Goal: Task Accomplishment & Management: Complete application form

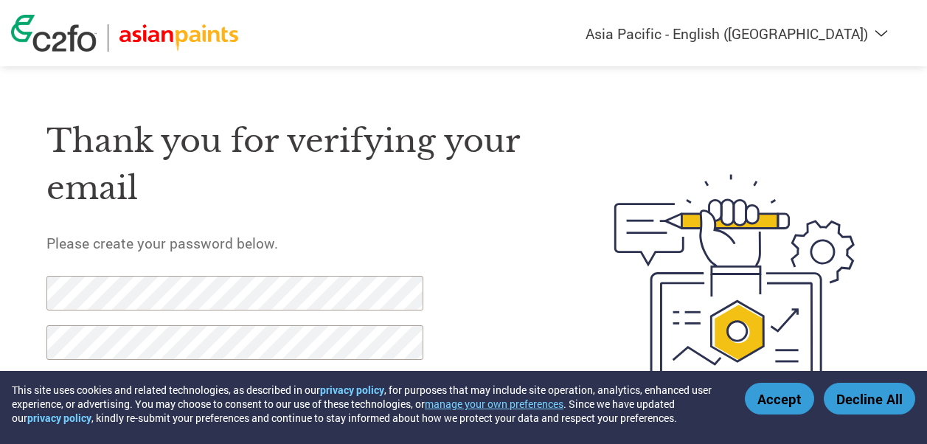
select select "en-IN"
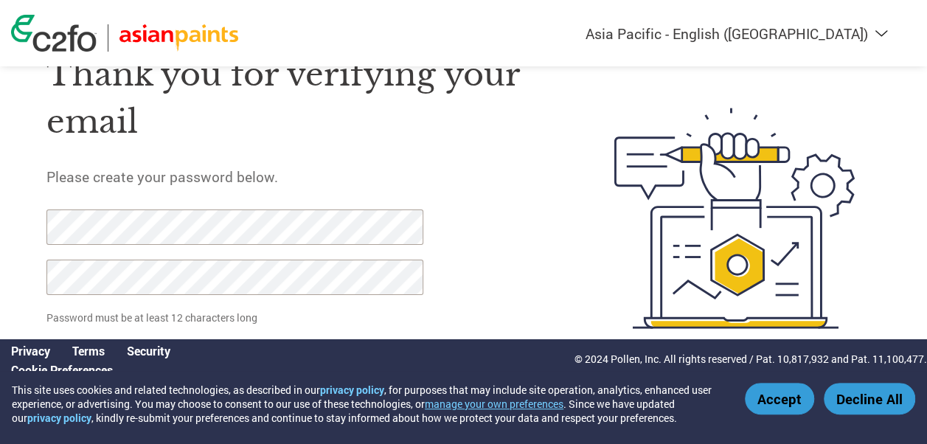
click at [793, 397] on button "Accept" at bounding box center [779, 399] width 69 height 32
click at [777, 394] on button "Accept" at bounding box center [779, 399] width 69 height 32
click at [760, 407] on button "Accept" at bounding box center [779, 399] width 69 height 32
click at [771, 404] on button "Accept" at bounding box center [779, 399] width 69 height 32
click at [361, 256] on div at bounding box center [226, 259] width 361 height 100
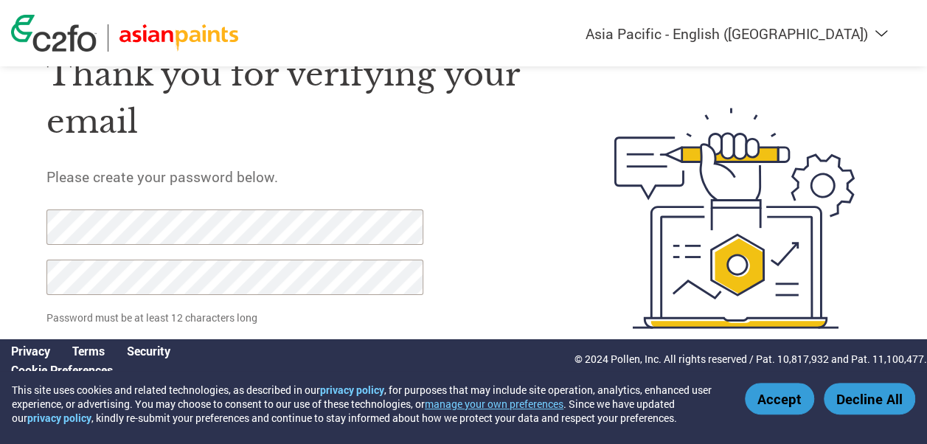
click at [788, 398] on button "Accept" at bounding box center [779, 399] width 69 height 32
click at [802, 406] on button "Accept" at bounding box center [779, 399] width 69 height 32
click at [806, 409] on button "Accept" at bounding box center [779, 399] width 69 height 32
drag, startPoint x: 442, startPoint y: 270, endPoint x: 435, endPoint y: 268, distance: 7.5
click at [442, 270] on form "Password must be at least 12 characters long Set Password Need help? Contact Su…" at bounding box center [246, 295] width 400 height 172
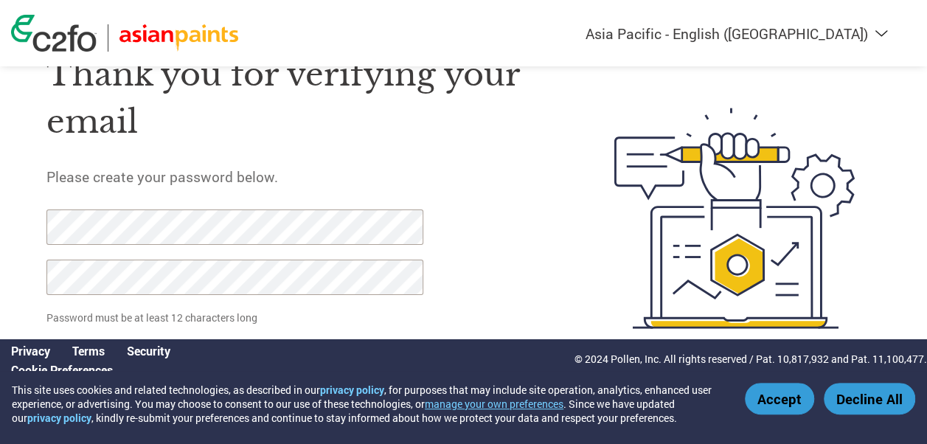
click at [279, 318] on p "Password must be at least 12 characters long" at bounding box center [236, 317] width 381 height 15
click at [40, 369] on link "Cookie Preferences" at bounding box center [62, 369] width 102 height 15
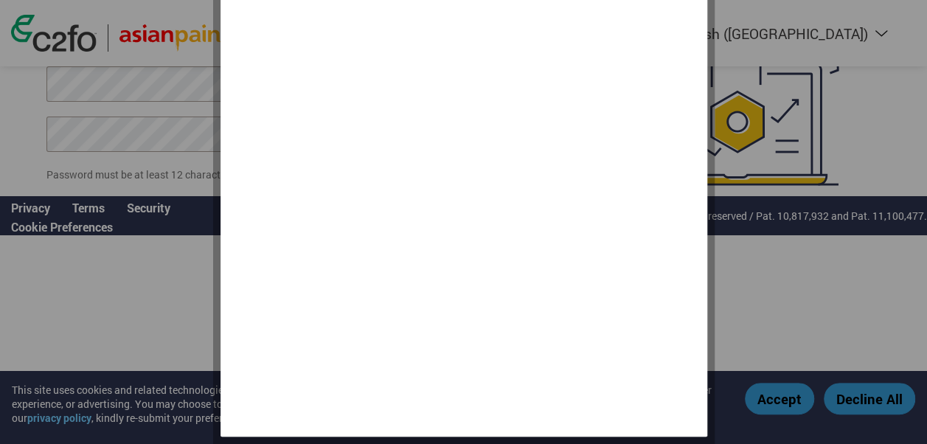
scroll to position [0, 0]
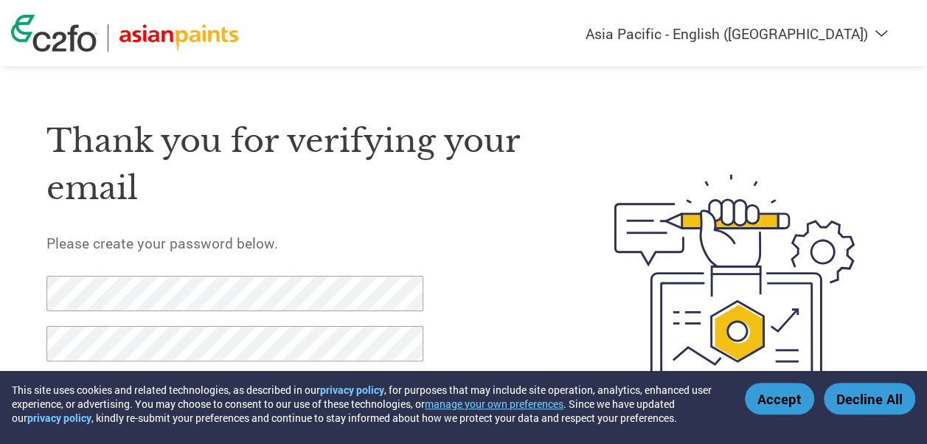
click at [789, 400] on button "Accept" at bounding box center [779, 399] width 69 height 32
click at [789, 397] on button "Accept" at bounding box center [779, 399] width 69 height 32
